Goal: Information Seeking & Learning: Learn about a topic

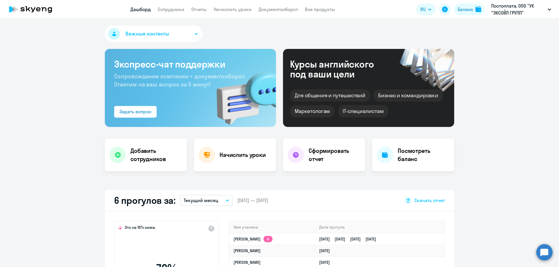
select select "30"
click at [235, 10] on link "Начислить уроки" at bounding box center [233, 9] width 38 height 6
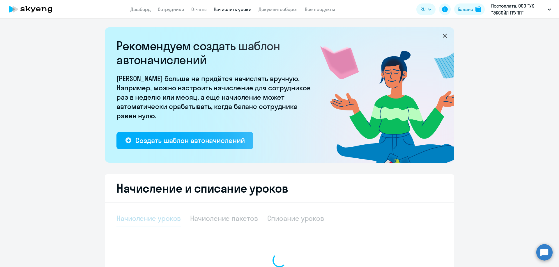
select select "10"
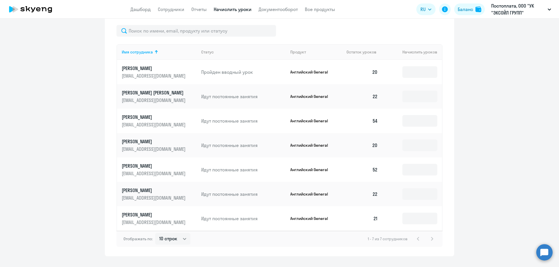
scroll to position [260, 0]
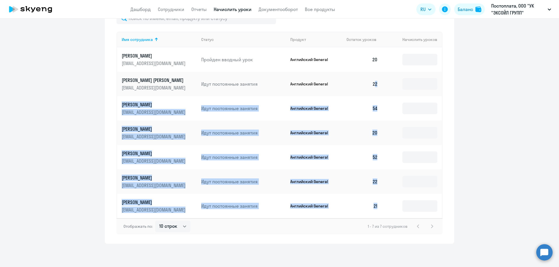
drag, startPoint x: 369, startPoint y: 81, endPoint x: 380, endPoint y: 203, distance: 122.7
click at [380, 203] on tbody "[PERSON_NAME] [PERSON_NAME][EMAIL_ADDRESS][DOMAIN_NAME] Пройден вводный урок [D…" at bounding box center [279, 132] width 325 height 171
click at [377, 201] on td "21" at bounding box center [362, 206] width 41 height 24
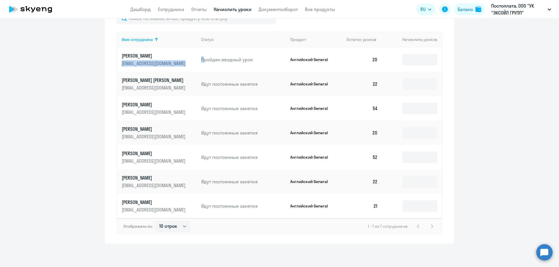
drag, startPoint x: 119, startPoint y: 63, endPoint x: 197, endPoint y: 66, distance: 78.1
click at [201, 65] on tr "[PERSON_NAME] [PERSON_NAME][EMAIL_ADDRESS][DOMAIN_NAME] Пройден вводный урок Ан…" at bounding box center [279, 59] width 325 height 24
click at [197, 66] on td "Пройден вводный урок" at bounding box center [240, 59] width 89 height 24
click at [153, 58] on p "[PERSON_NAME]" at bounding box center [154, 56] width 65 height 6
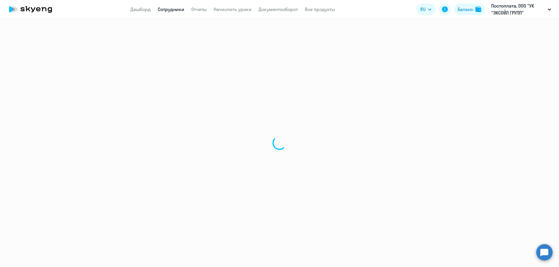
select select "english"
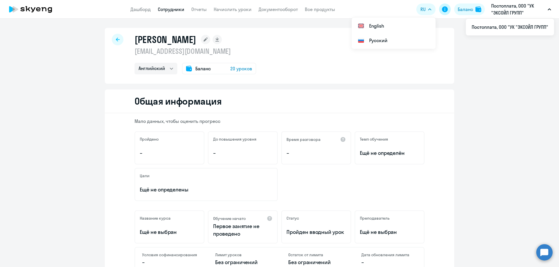
click at [446, 10] on icon at bounding box center [445, 9] width 6 height 6
click at [116, 39] on icon at bounding box center [118, 40] width 4 height 4
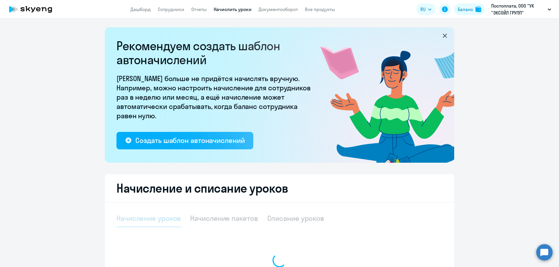
select select "10"
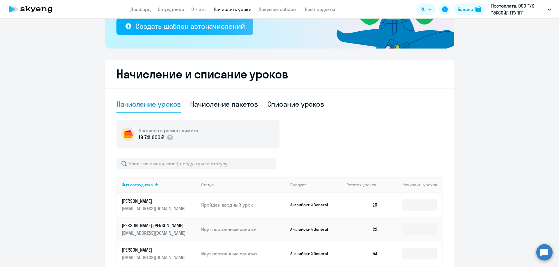
scroll to position [56, 0]
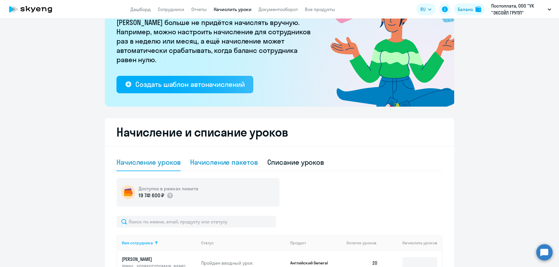
click at [227, 161] on div "Начисление пакетов" at bounding box center [224, 162] width 68 height 9
select select "10"
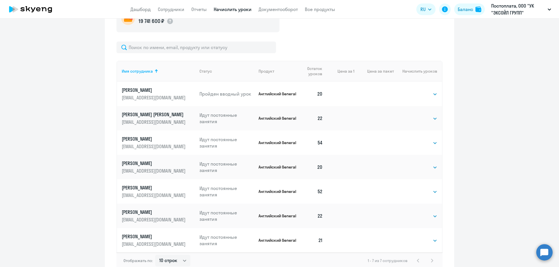
scroll to position [260, 0]
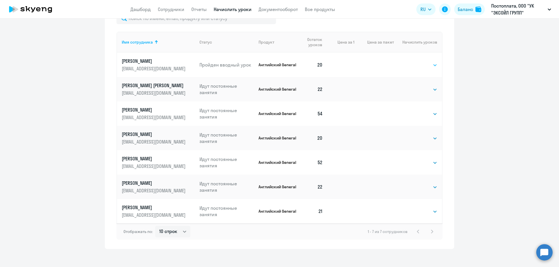
click at [422, 68] on select "Выбрать 4 8 16 32 64" at bounding box center [425, 65] width 24 height 7
click at [484, 118] on ng-component "Рекомендуем создать шаблон автоначислений Уроки больше не придётся начислять вр…" at bounding box center [279, 8] width 559 height 482
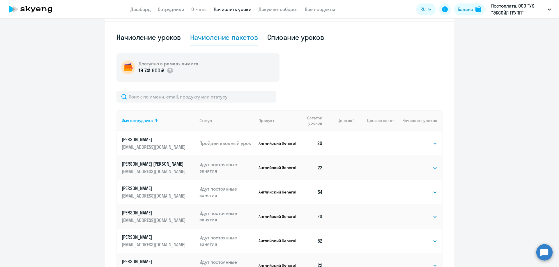
scroll to position [173, 0]
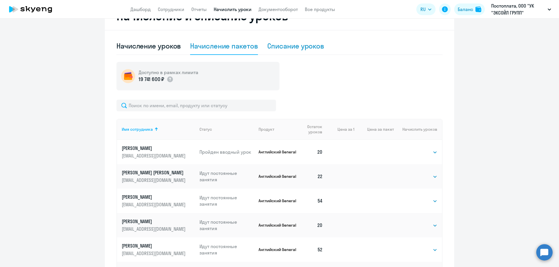
click at [305, 45] on div "Списание уроков" at bounding box center [295, 45] width 57 height 9
select select "10"
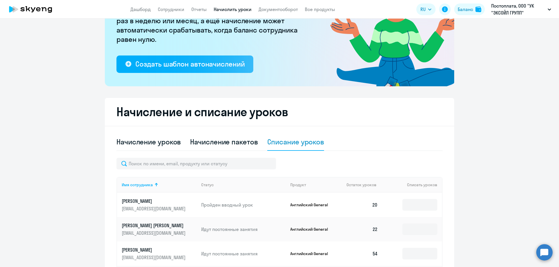
scroll to position [0, 0]
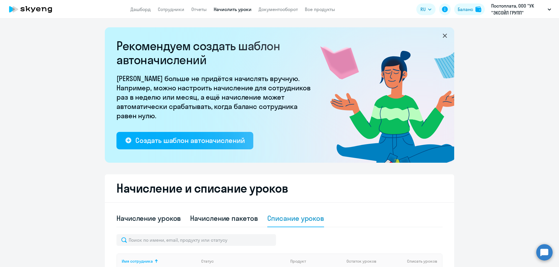
click at [320, 17] on app-header "Дашборд Сотрудники Отчеты Начислить уроки Документооборот Все продукты Дашборд …" at bounding box center [279, 9] width 559 height 19
click at [320, 11] on link "Все продукты" at bounding box center [320, 9] width 30 height 6
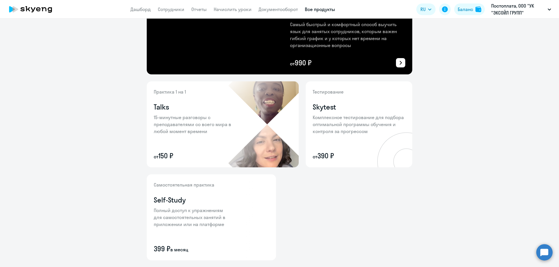
scroll to position [191, 0]
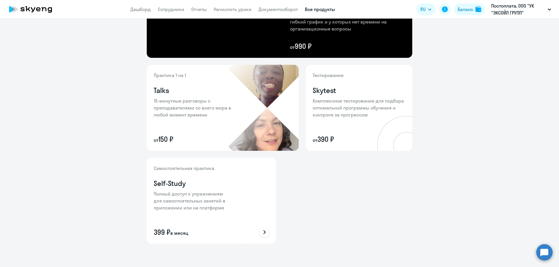
click at [263, 232] on icon at bounding box center [264, 232] width 4 height 4
click at [208, 206] on p "Подробнее о преимуществах" at bounding box center [217, 205] width 65 height 7
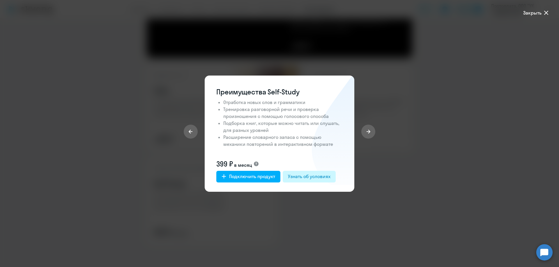
click at [299, 176] on div "Узнать об условиях" at bounding box center [309, 176] width 42 height 7
click at [545, 11] on icon at bounding box center [545, 12] width 7 height 7
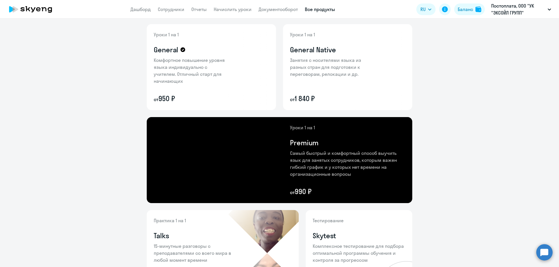
scroll to position [0, 0]
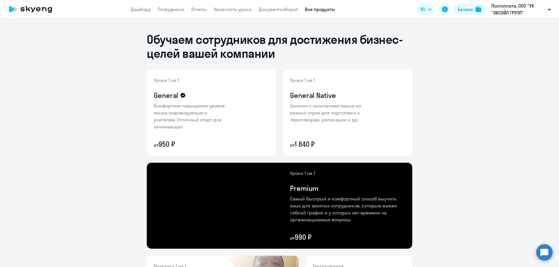
click at [44, 9] on icon at bounding box center [30, 9] width 51 height 15
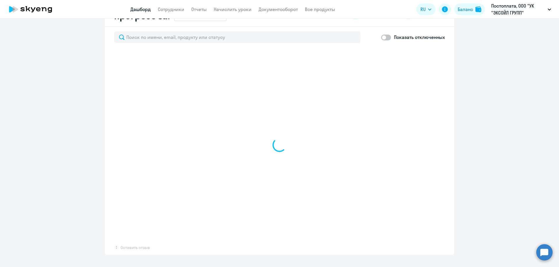
scroll to position [320, 0]
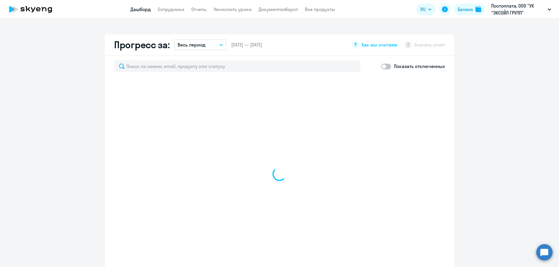
select select "30"
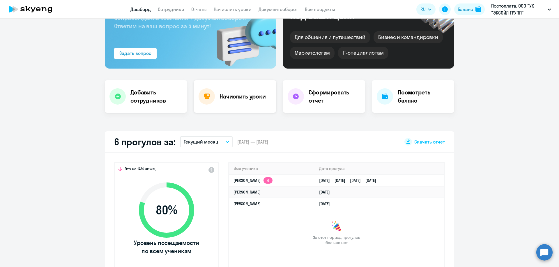
scroll to position [0, 0]
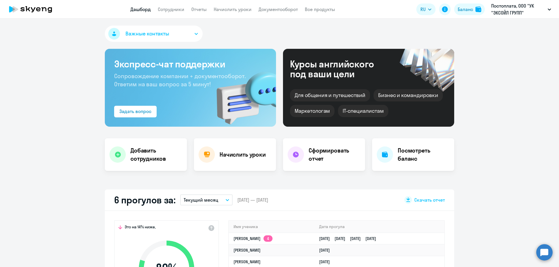
click at [165, 32] on span "Важные контакты" at bounding box center [147, 34] width 44 height 8
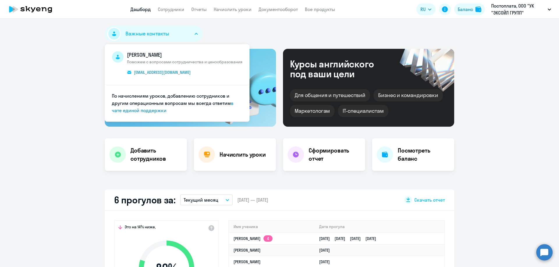
click at [165, 32] on span "Важные контакты" at bounding box center [147, 34] width 44 height 8
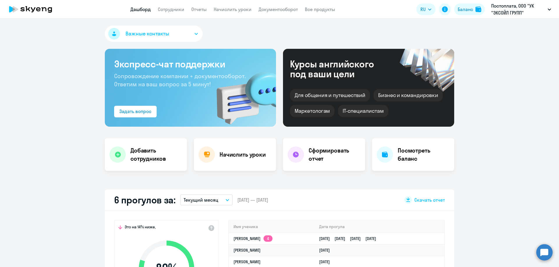
click at [537, 258] on app-truancy-attendance-dashboard "6 прогулов за: Текущий месяц – [DATE] — [DATE] Скачать отчет Это на 14% ниже, 8…" at bounding box center [279, 263] width 559 height 146
click at [541, 255] on circle at bounding box center [544, 252] width 16 height 16
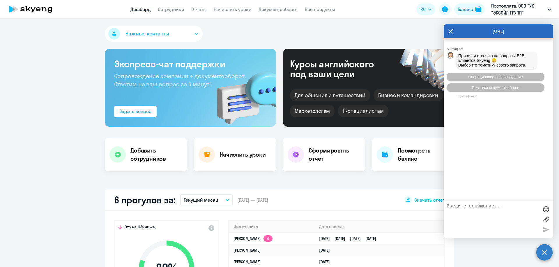
click at [541, 253] on circle at bounding box center [544, 252] width 16 height 16
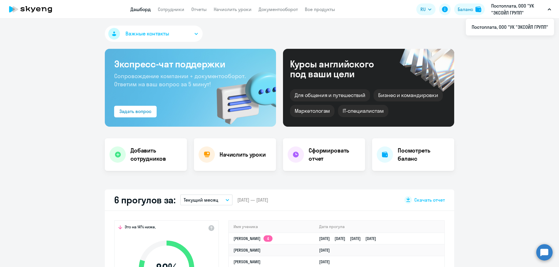
click at [533, 10] on p "Постоплата, ООО "УК "ЭКСОЙЛ ГРУПП"" at bounding box center [518, 9] width 54 height 14
